Goal: Task Accomplishment & Management: Use online tool/utility

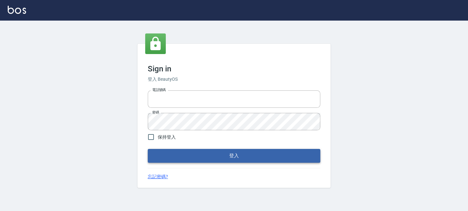
type input "0289832082"
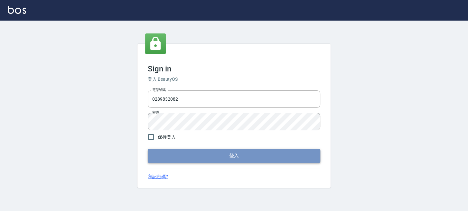
click at [199, 155] on button "登入" at bounding box center [234, 156] width 173 height 14
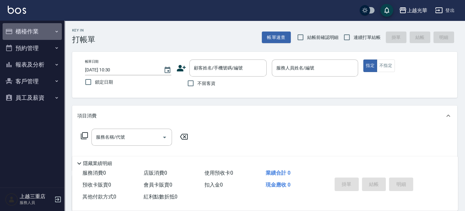
click at [27, 35] on button "櫃檯作業" at bounding box center [32, 31] width 59 height 17
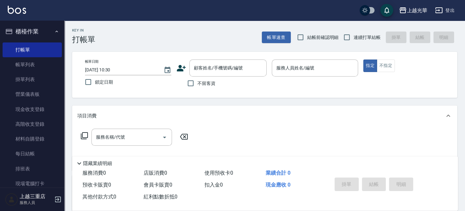
scroll to position [80, 0]
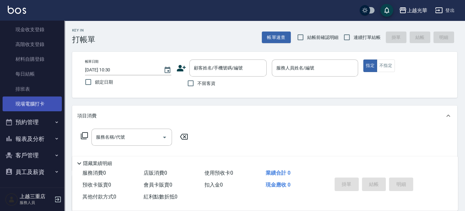
click at [27, 105] on link "現場電腦打卡" at bounding box center [32, 104] width 59 height 15
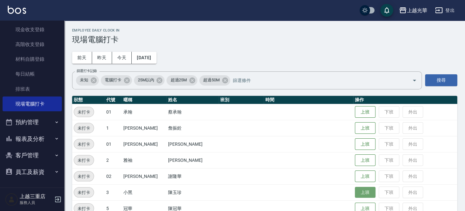
click at [359, 188] on button "上班" at bounding box center [365, 192] width 21 height 11
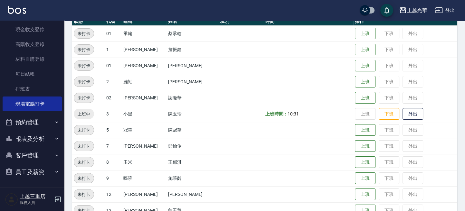
scroll to position [129, 0]
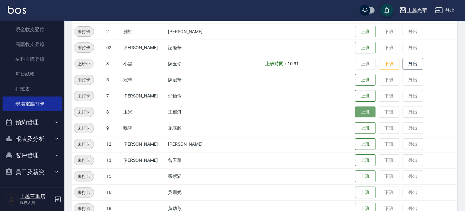
click at [363, 115] on button "上班" at bounding box center [365, 112] width 21 height 11
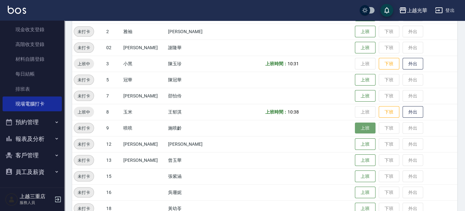
click at [356, 130] on button "上班" at bounding box center [365, 128] width 21 height 11
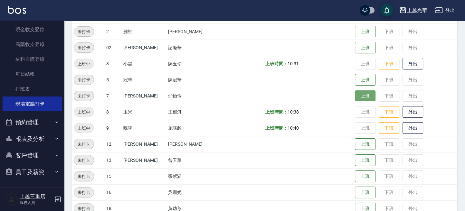
click at [355, 96] on button "上班" at bounding box center [365, 95] width 21 height 11
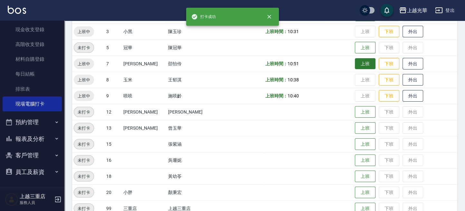
scroll to position [174, 0]
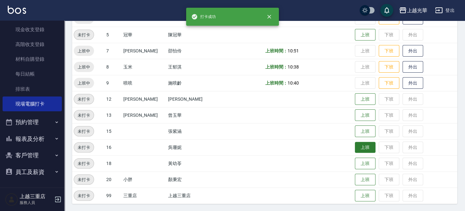
click at [356, 146] on button "上班" at bounding box center [365, 147] width 21 height 11
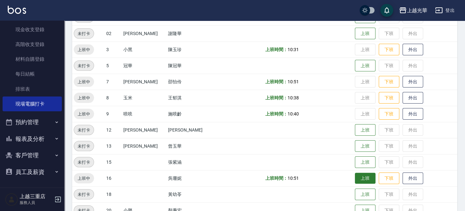
scroll to position [131, 0]
